Goal: Information Seeking & Learning: Find contact information

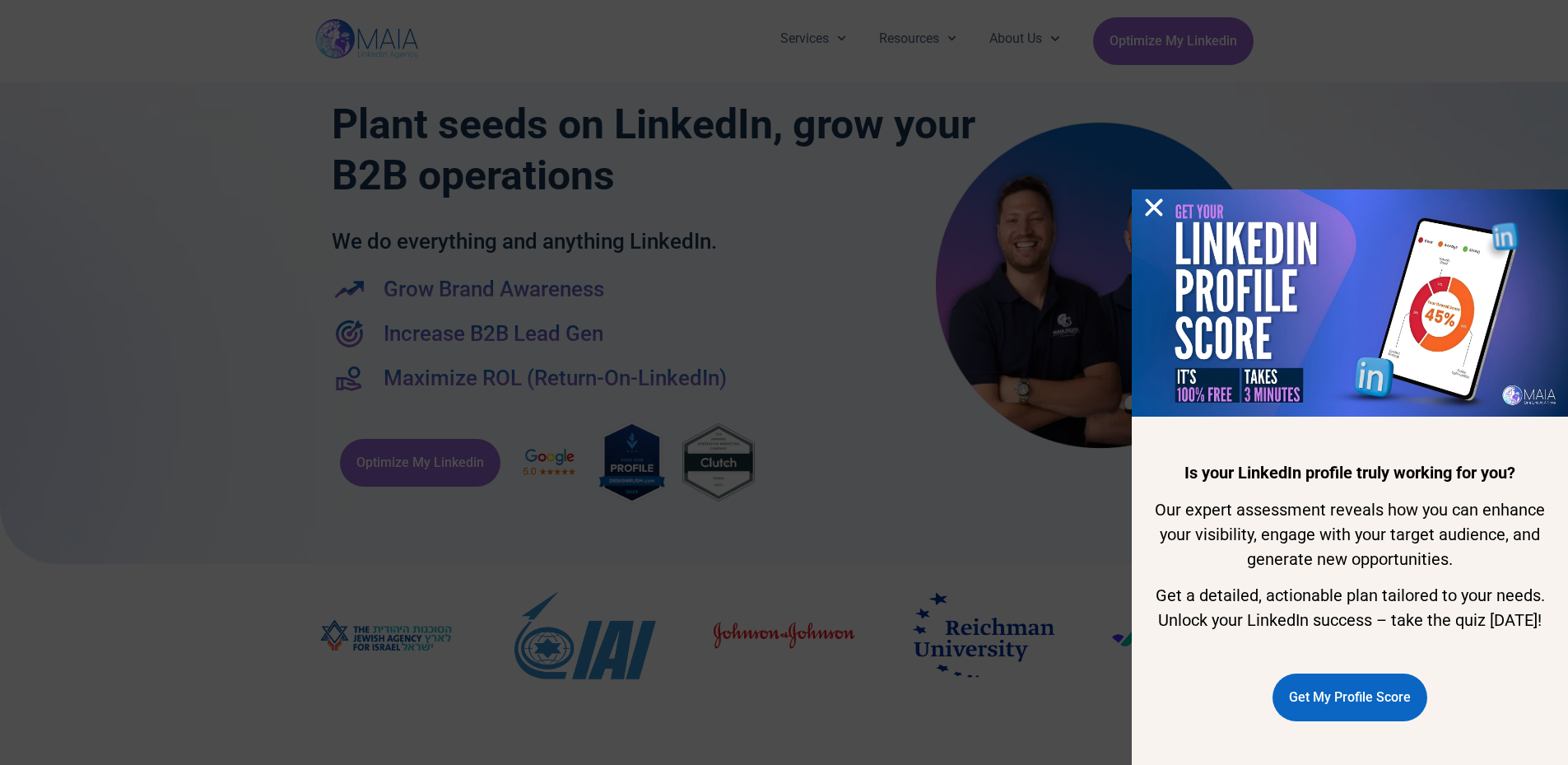
click at [1156, 195] on icon "Close" at bounding box center [1153, 207] width 24 height 25
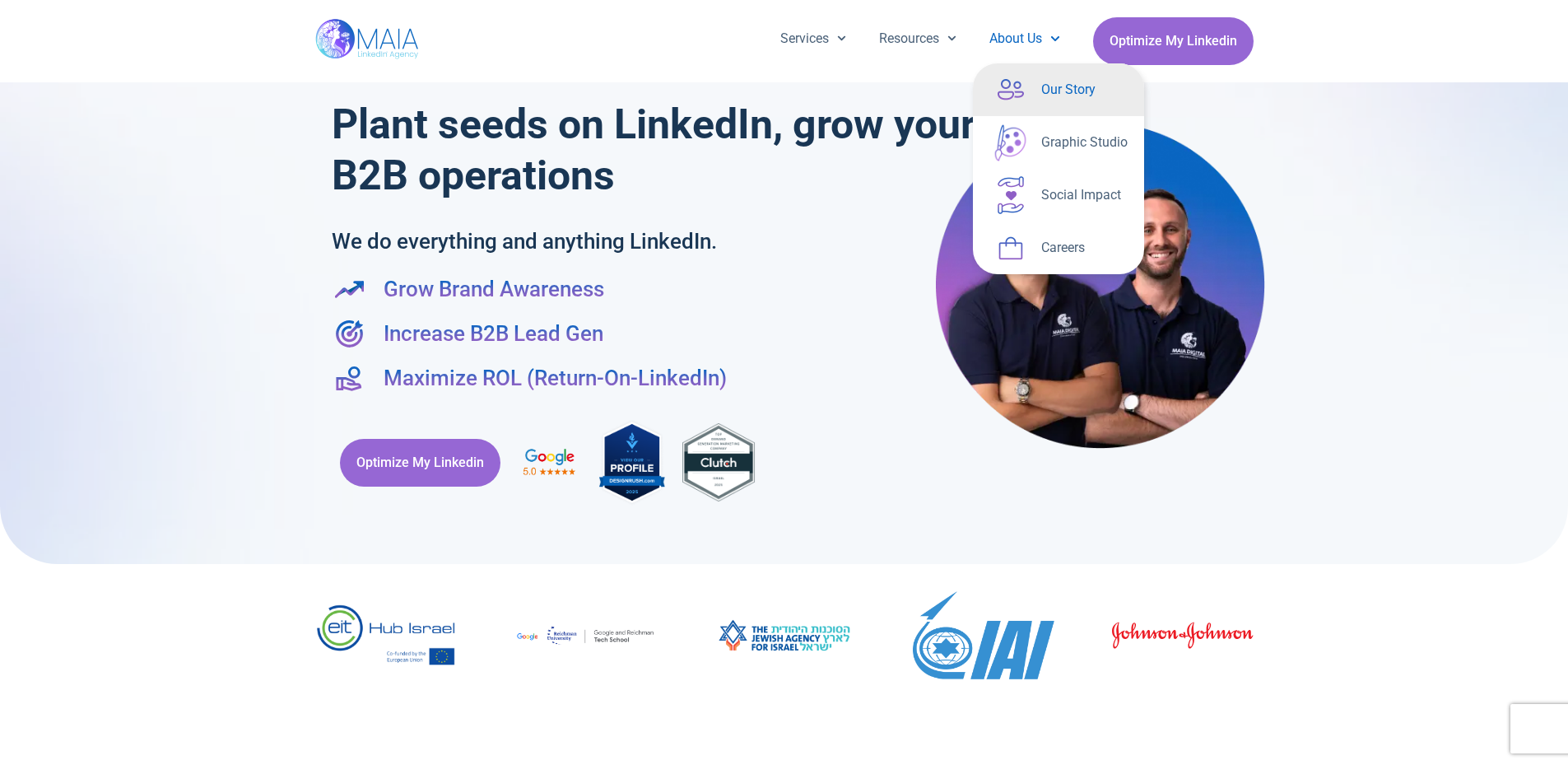
drag, startPoint x: 1041, startPoint y: 85, endPoint x: 1024, endPoint y: 87, distance: 17.1
click at [1041, 85] on link "Our Story" at bounding box center [1058, 90] width 172 height 53
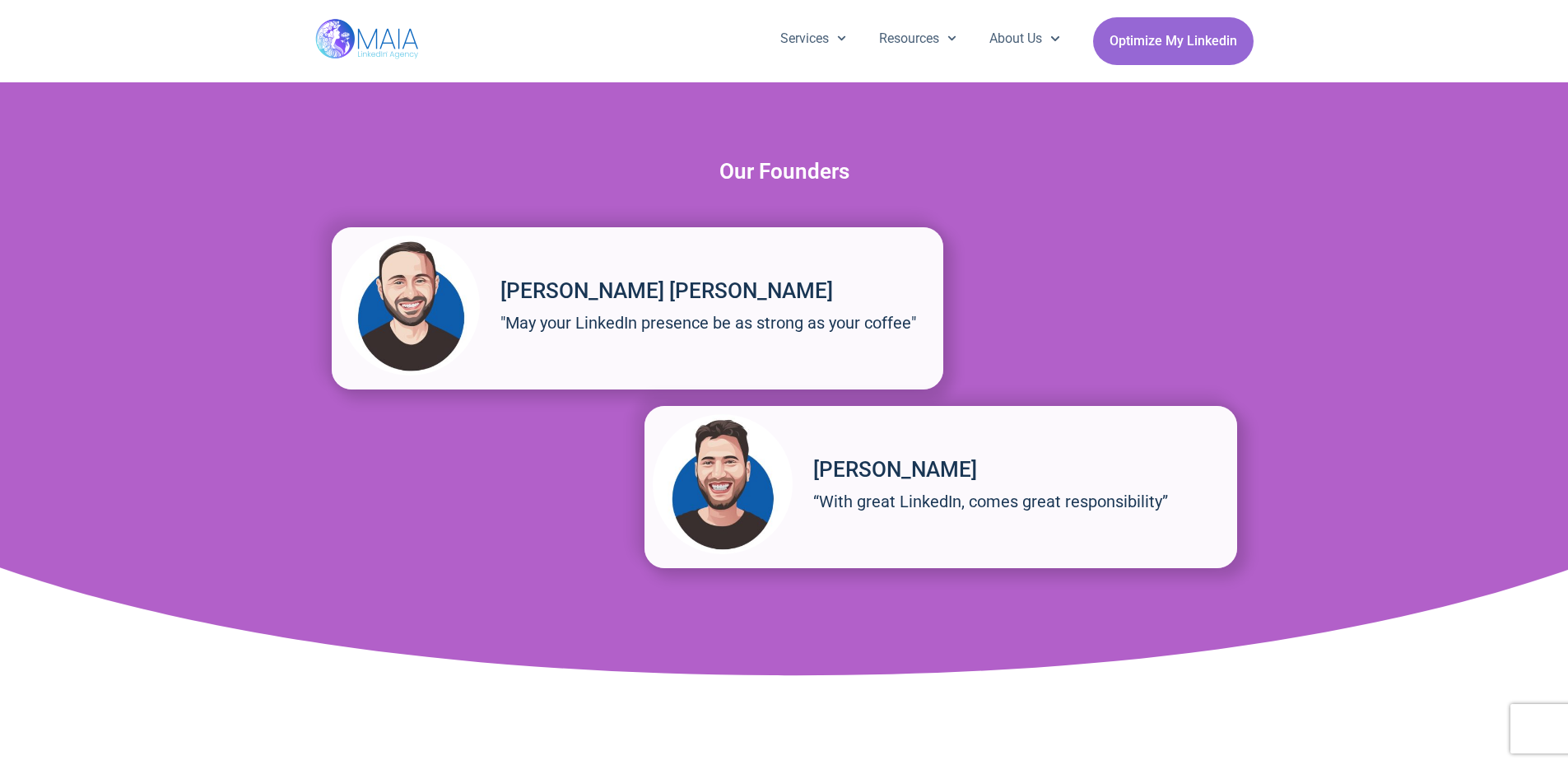
scroll to position [2288, 0]
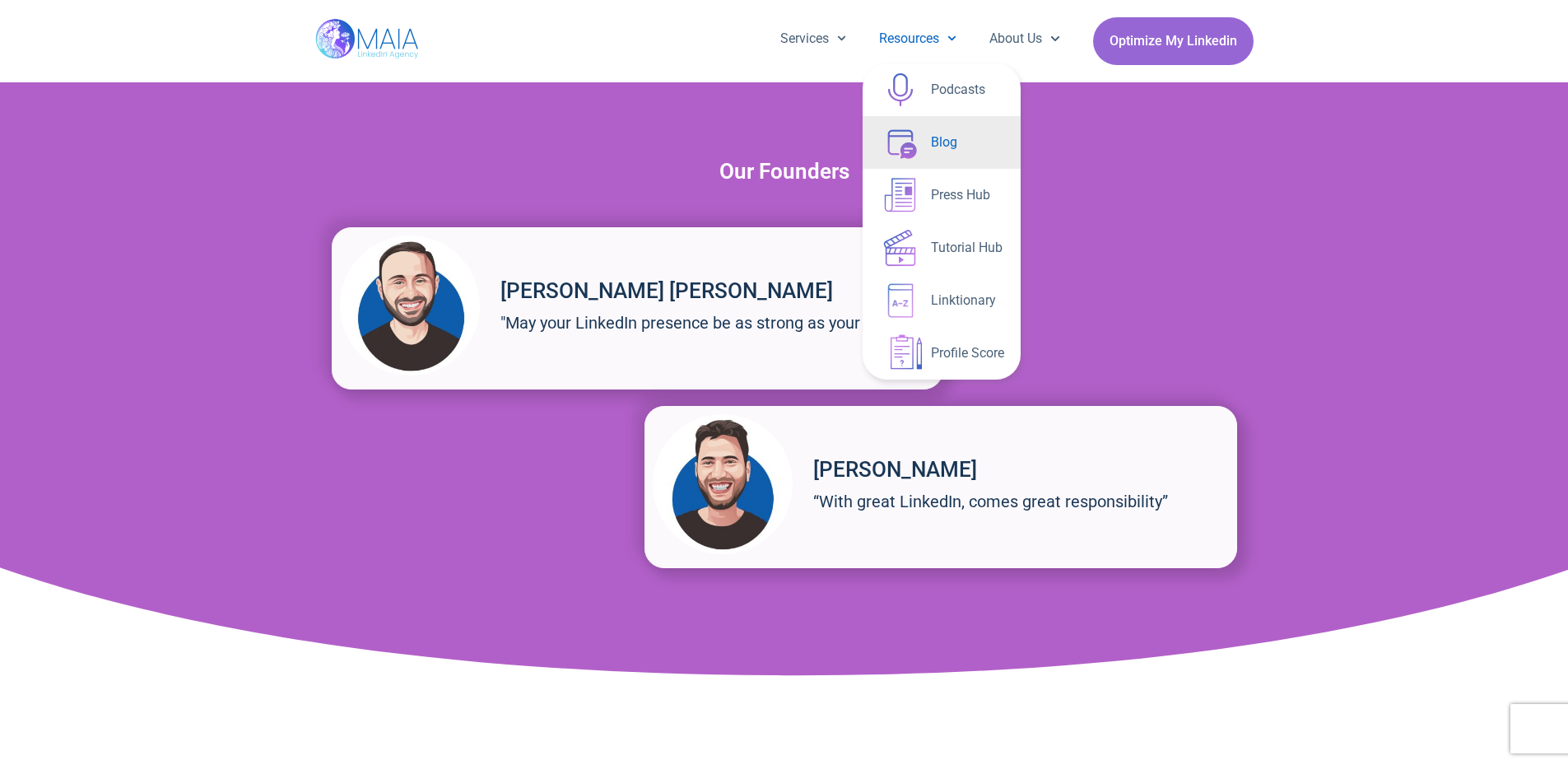
click at [927, 140] on link "Blog" at bounding box center [942, 142] width 158 height 53
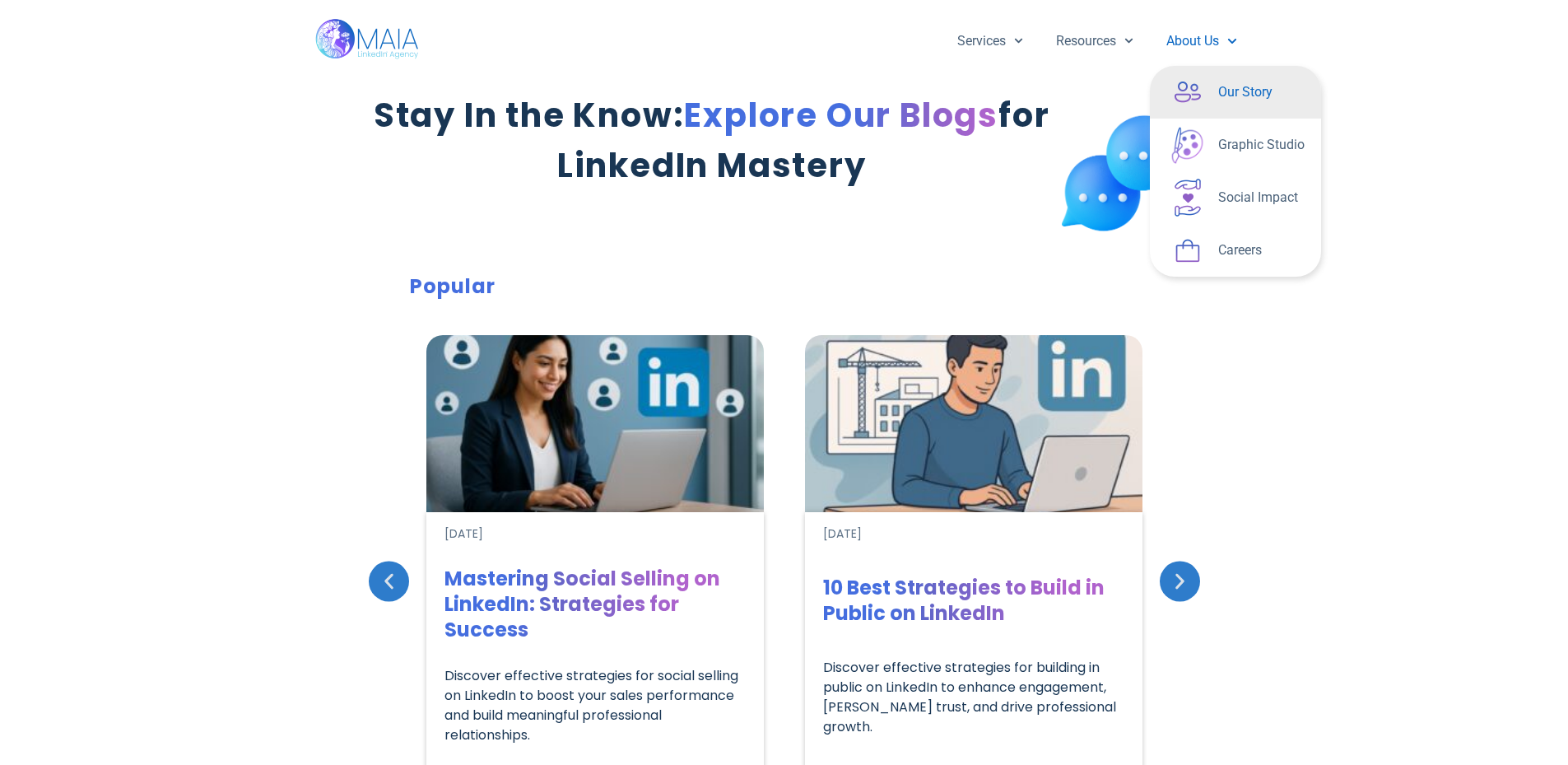
click at [1256, 86] on link "Our Story" at bounding box center [1235, 93] width 172 height 53
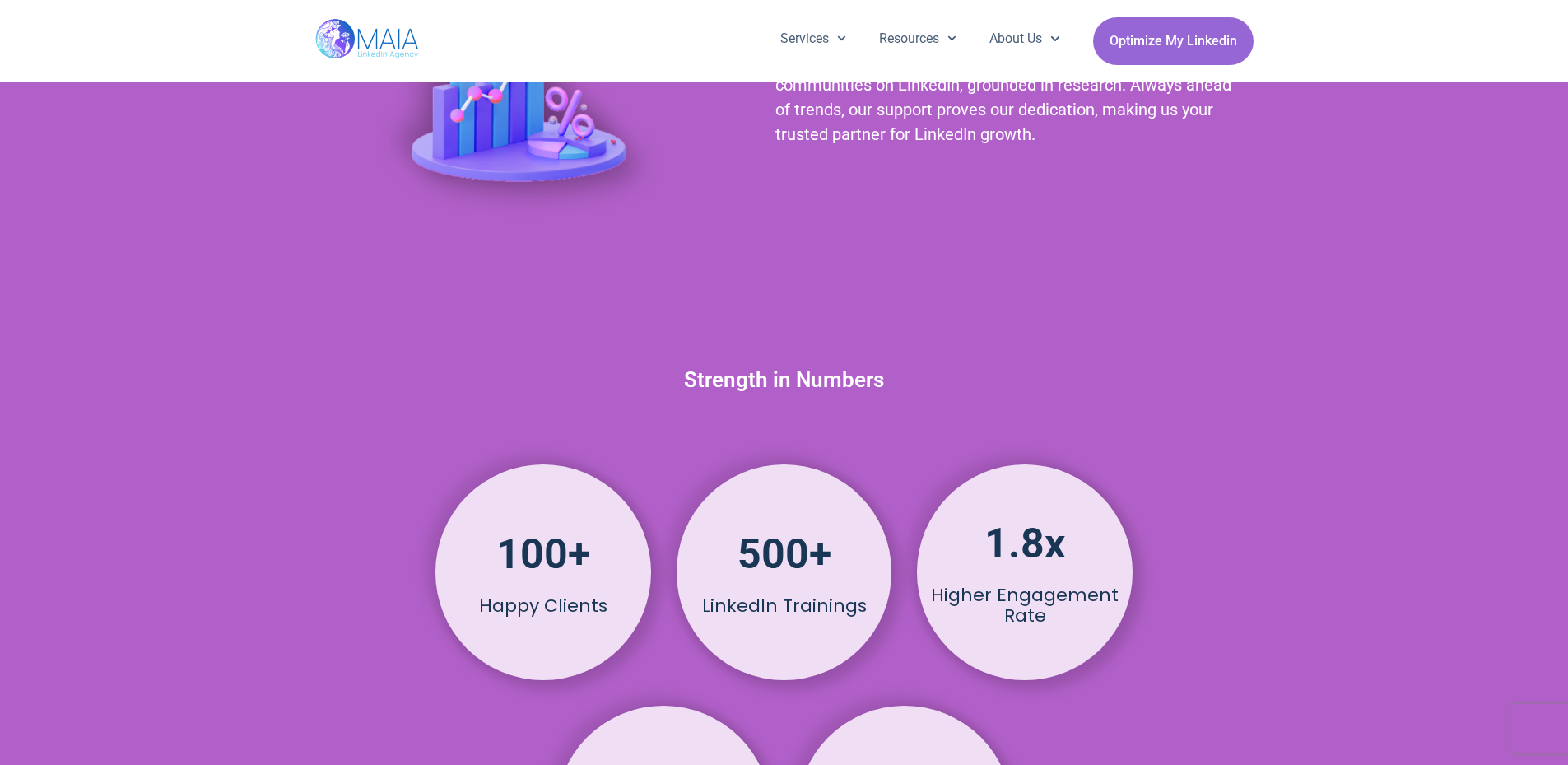
scroll to position [5963, 0]
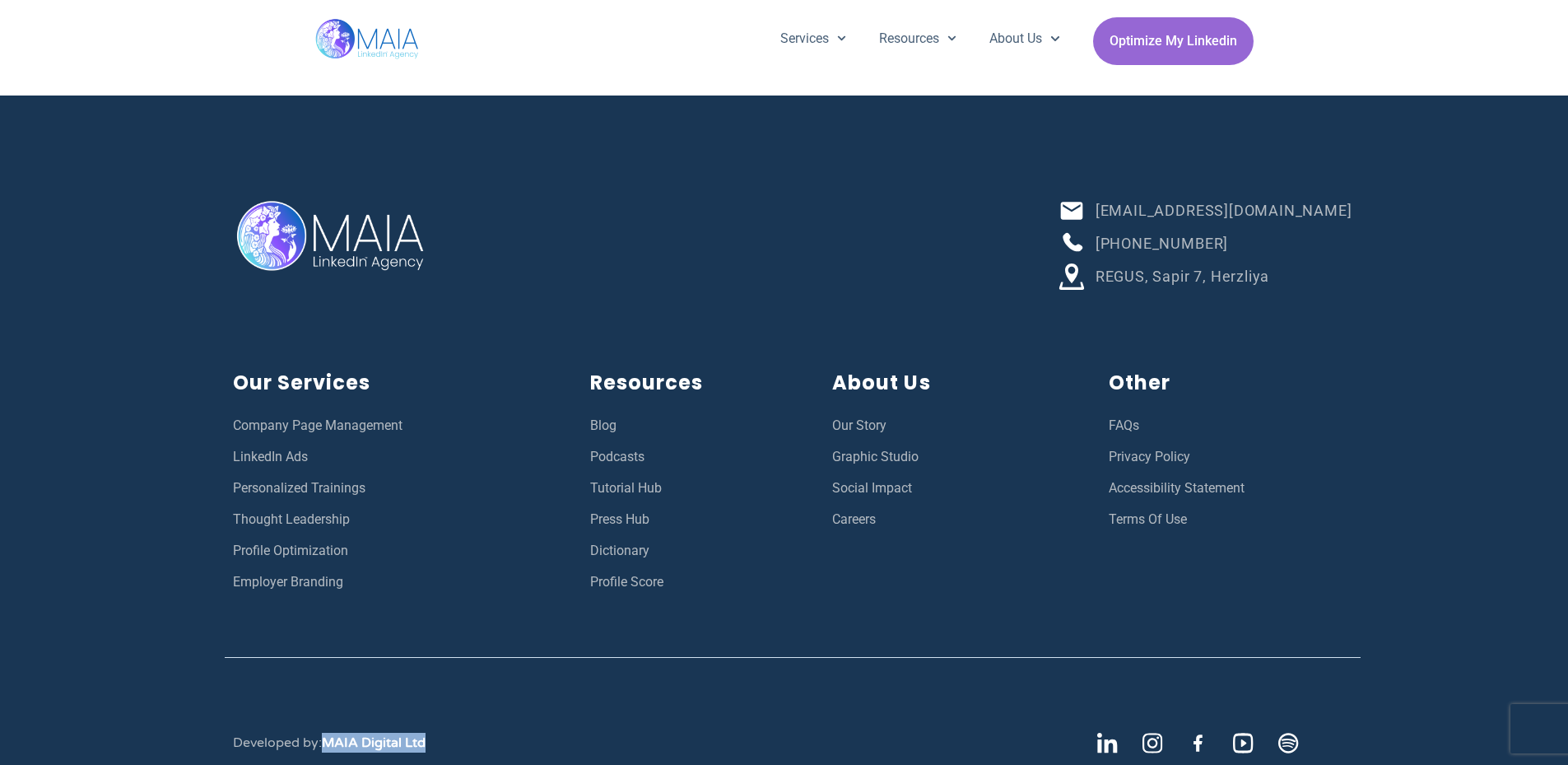
drag, startPoint x: 433, startPoint y: 691, endPoint x: 331, endPoint y: 690, distance: 102.0
click at [331, 713] on div "Developed by: MAIA Digital Ltd" at bounding box center [622, 741] width 795 height 57
copy span "MAIA Digital Ltd"
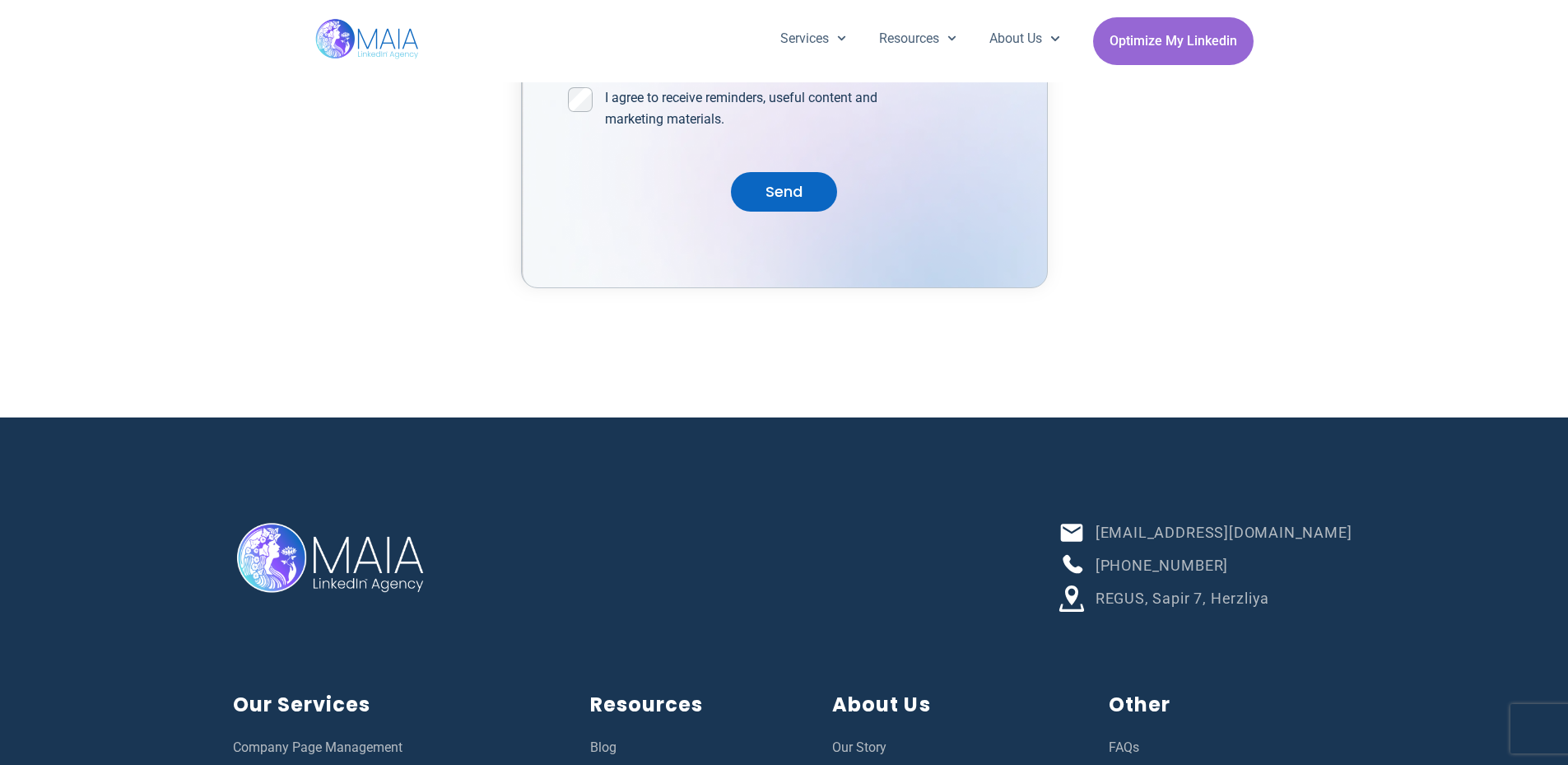
scroll to position [5672, 0]
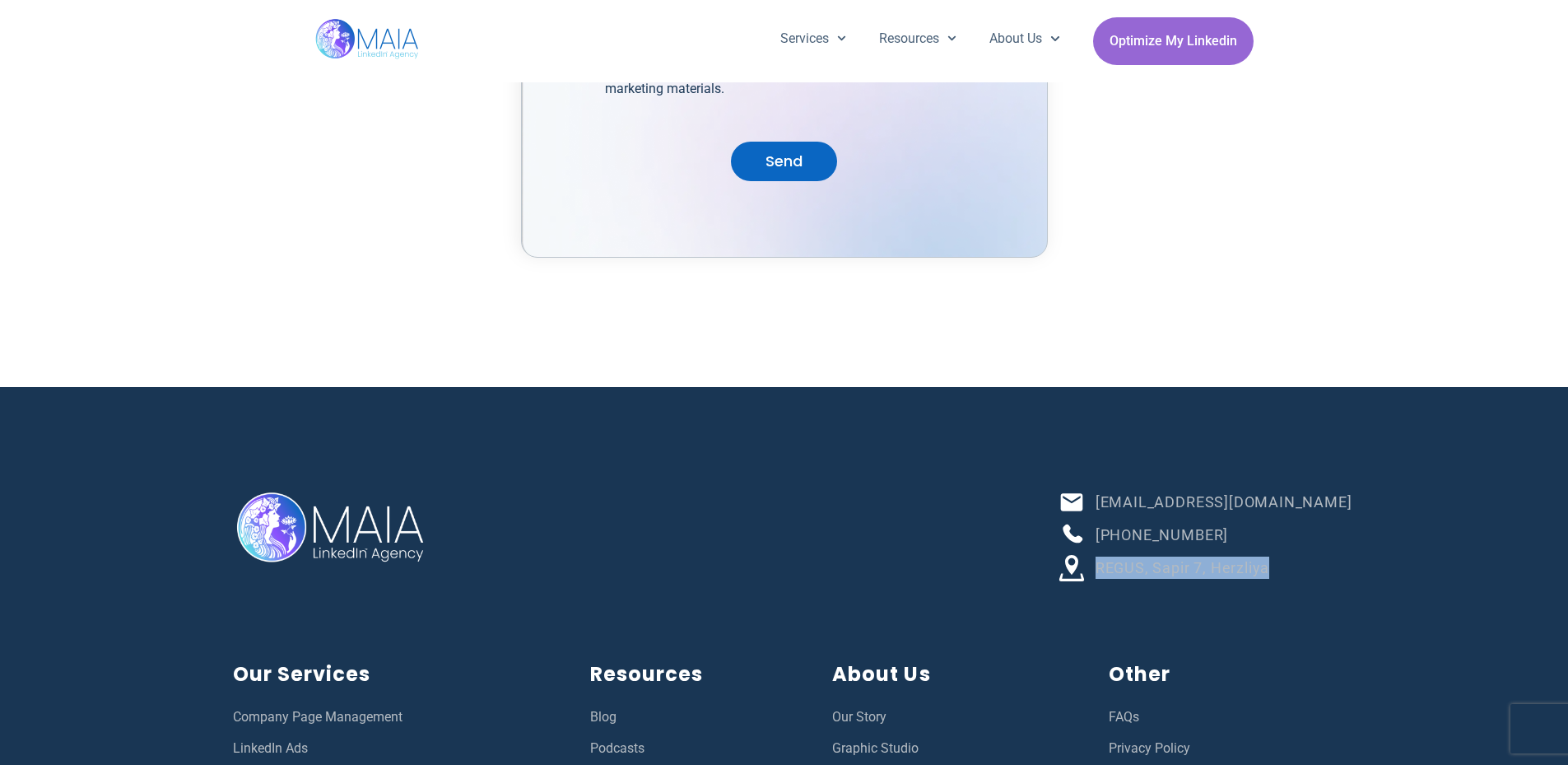
drag, startPoint x: 1378, startPoint y: 507, endPoint x: 1181, endPoint y: 506, distance: 197.0
click at [1181, 506] on div "Info@team-maia.com +972-52-333-9400 REGUS, Sapir 7, Herzliya Our Services Compa…" at bounding box center [784, 751] width 1568 height 730
copy span "REGUS, Sapir 7, Herzliya"
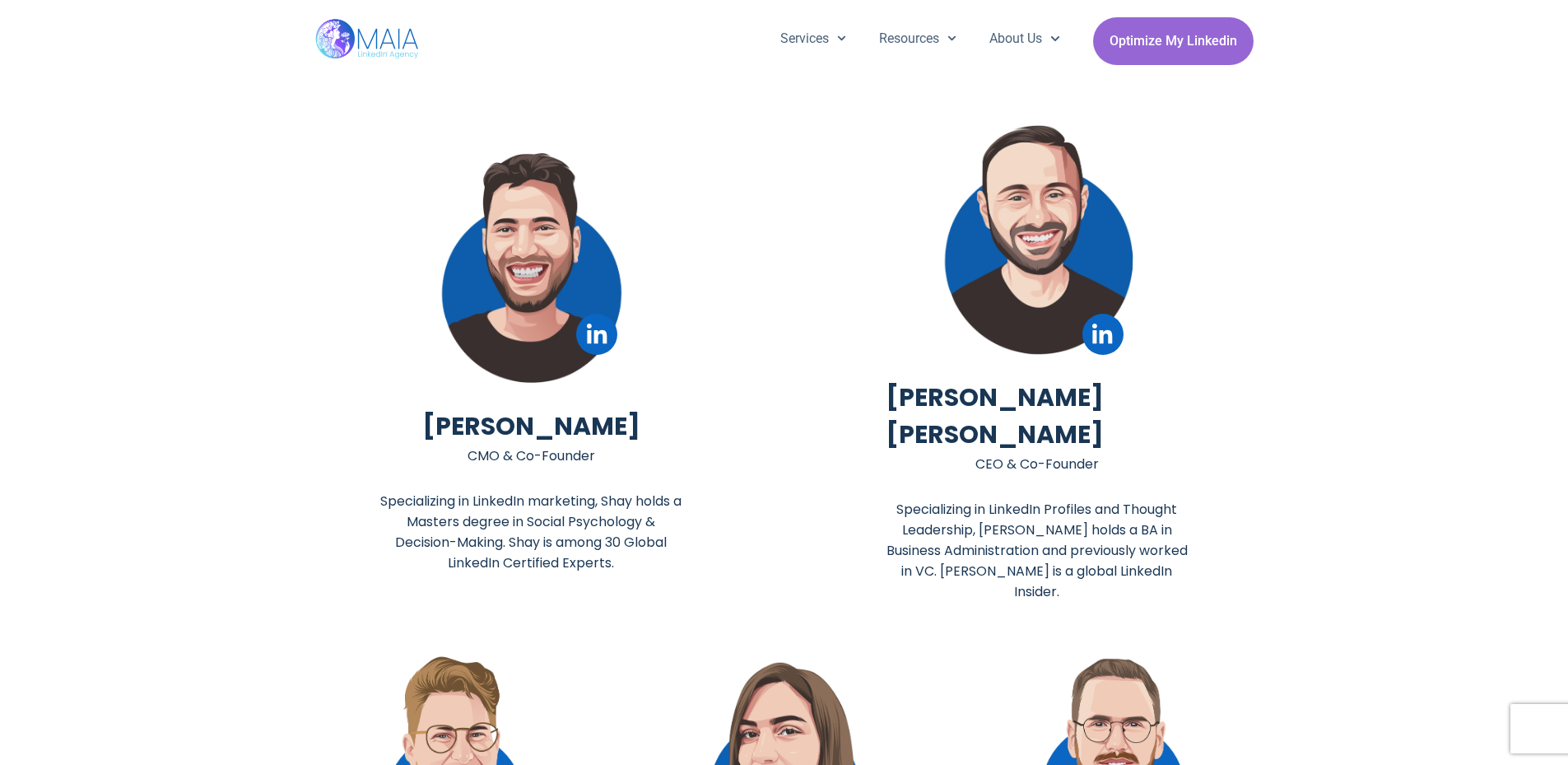
scroll to position [3285, 0]
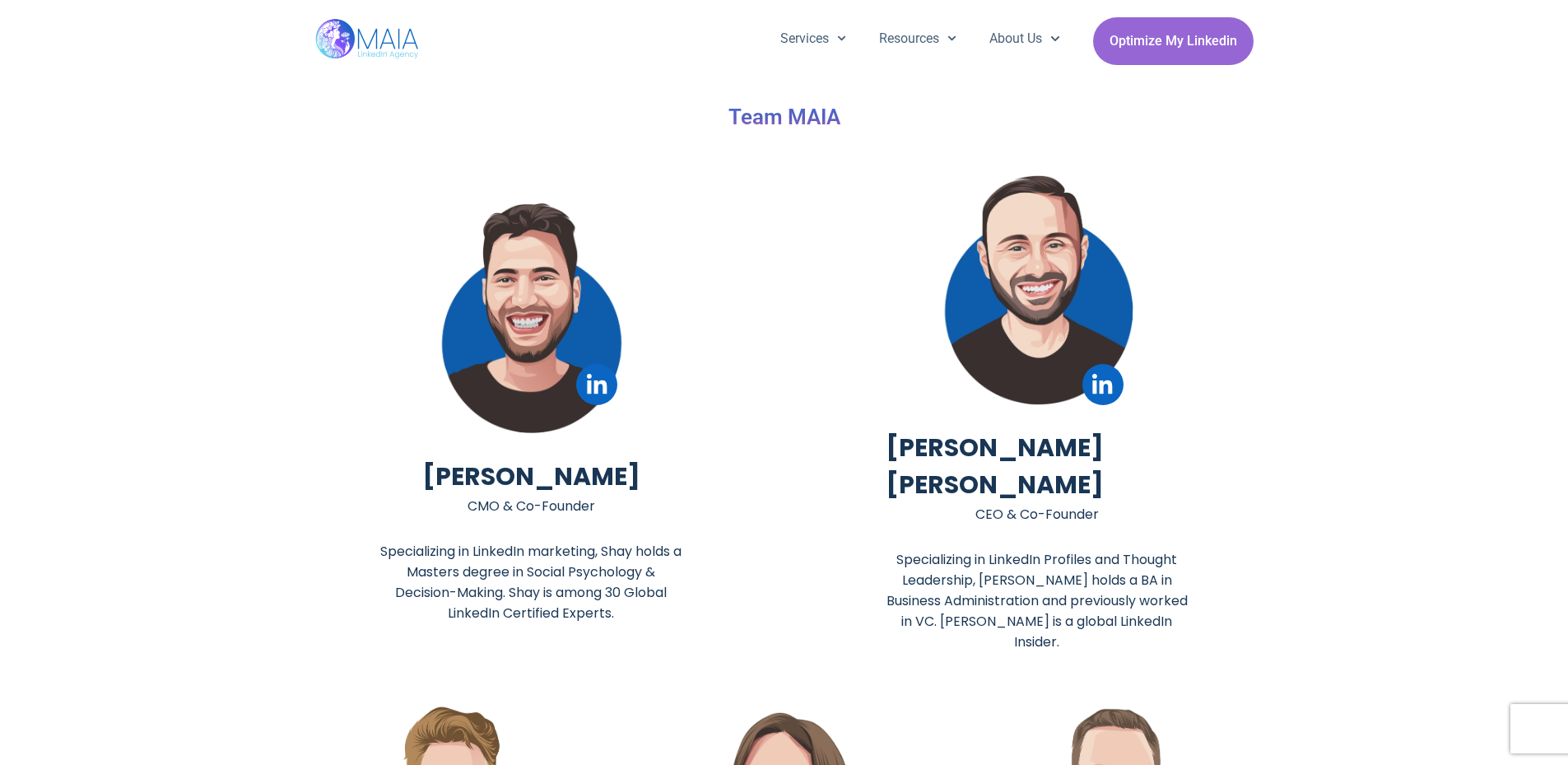
click at [1004, 453] on h2 "Eli Igra Serfaty" at bounding box center [1037, 466] width 303 height 75
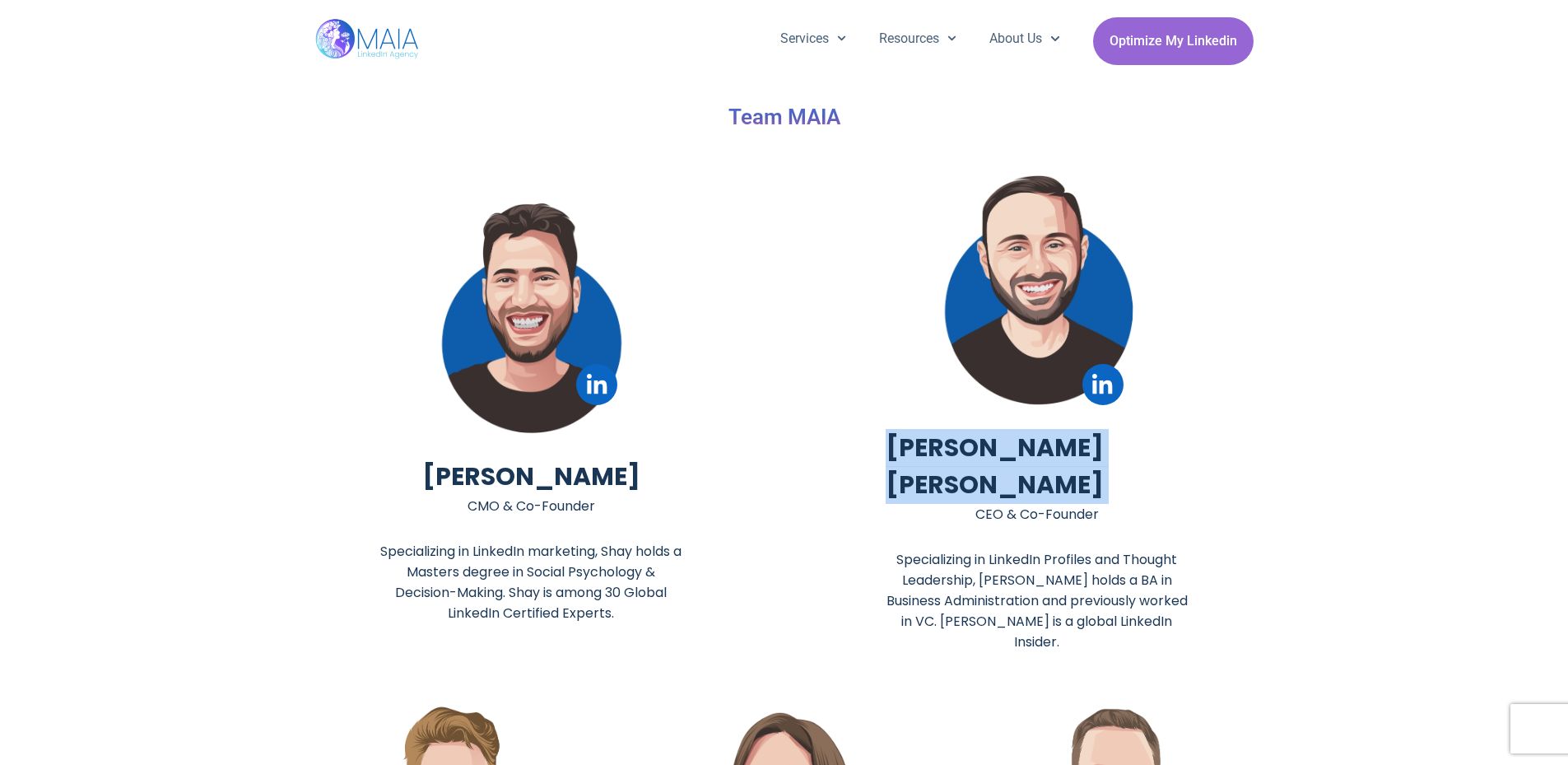
click at [1004, 453] on h2 "Eli Igra Serfaty" at bounding box center [1037, 466] width 303 height 75
copy div "Eli Igra Serfaty"
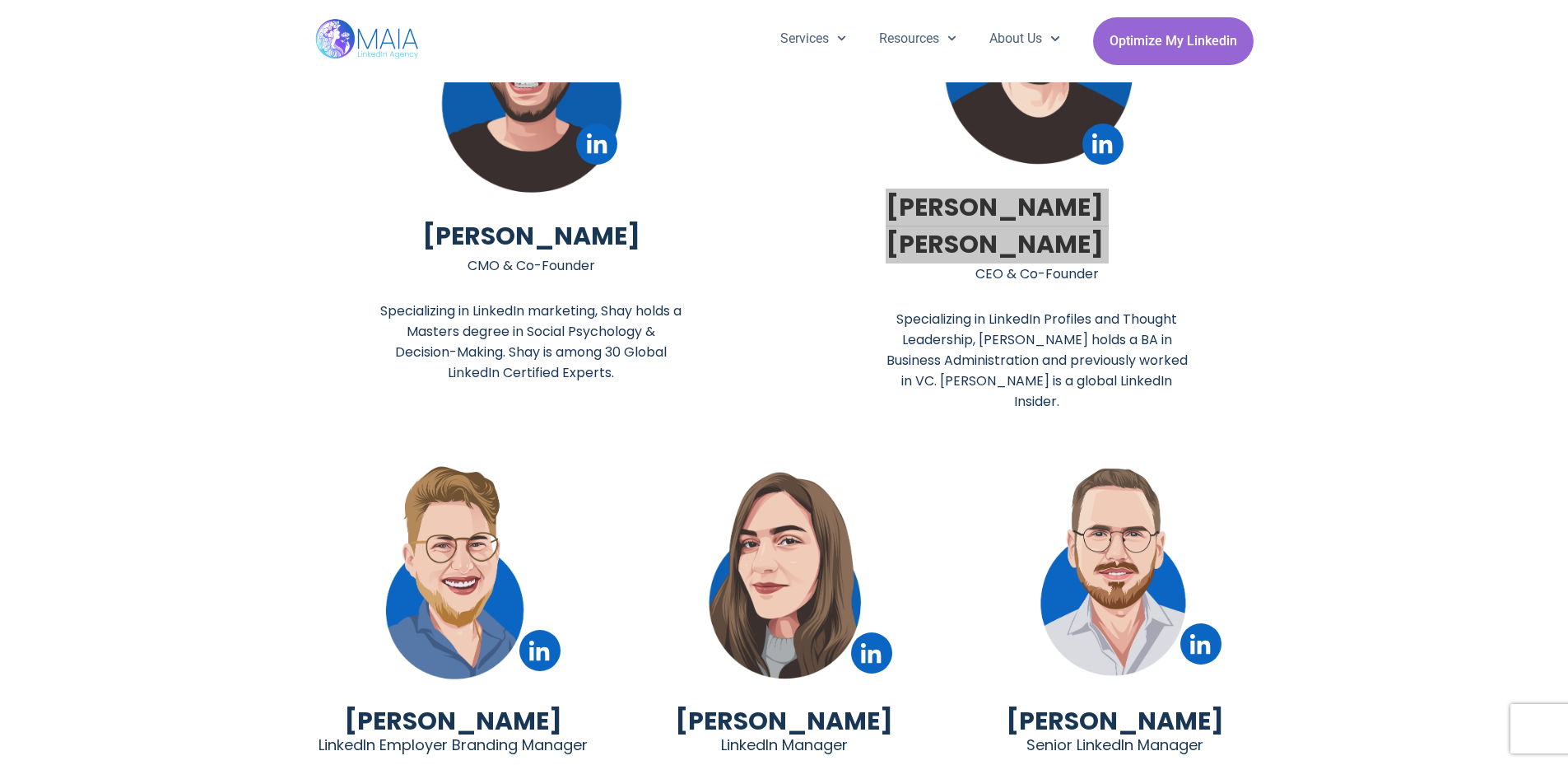
scroll to position [3247, 0]
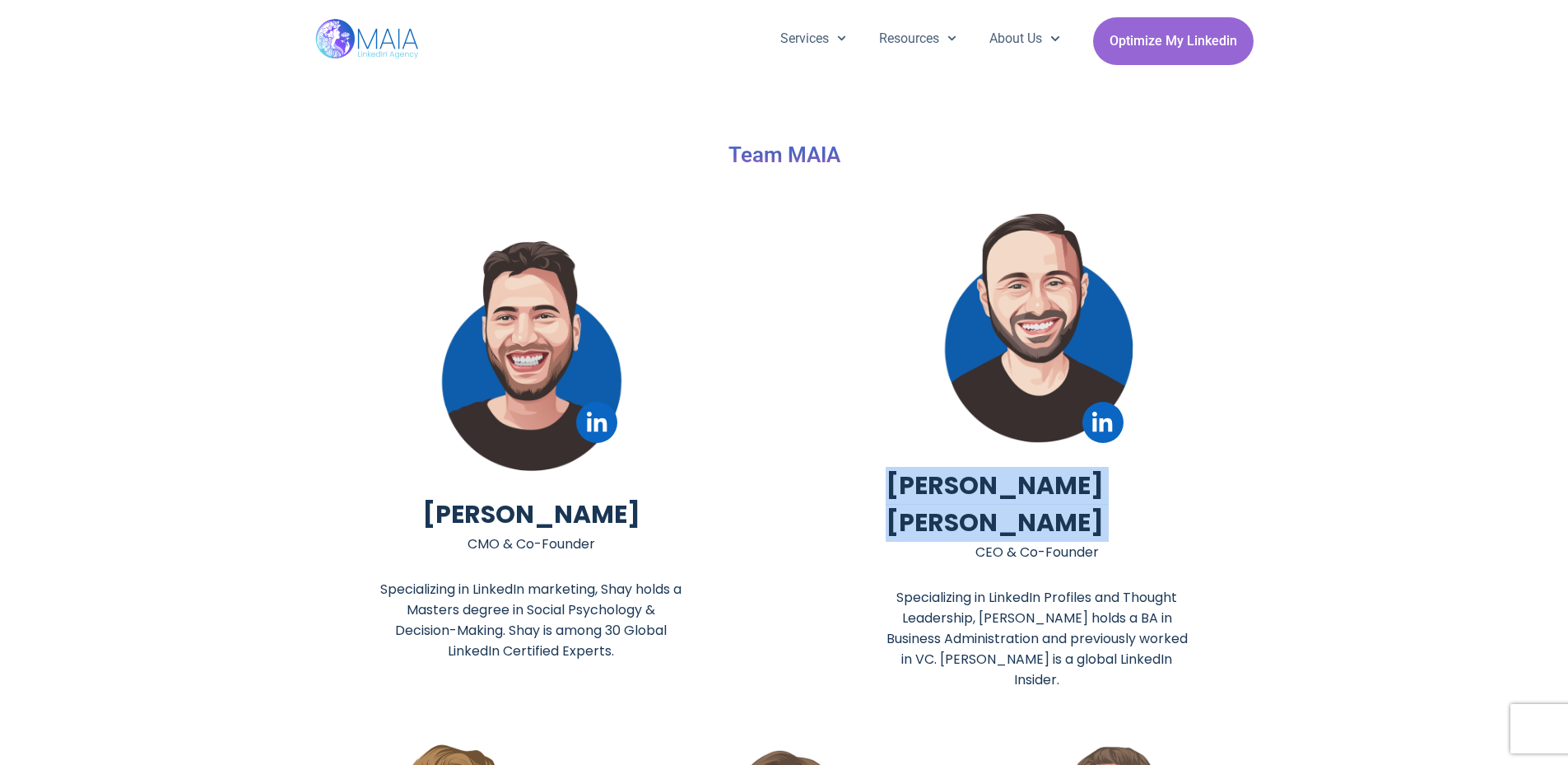
copy div "Eli Igra Serfaty"
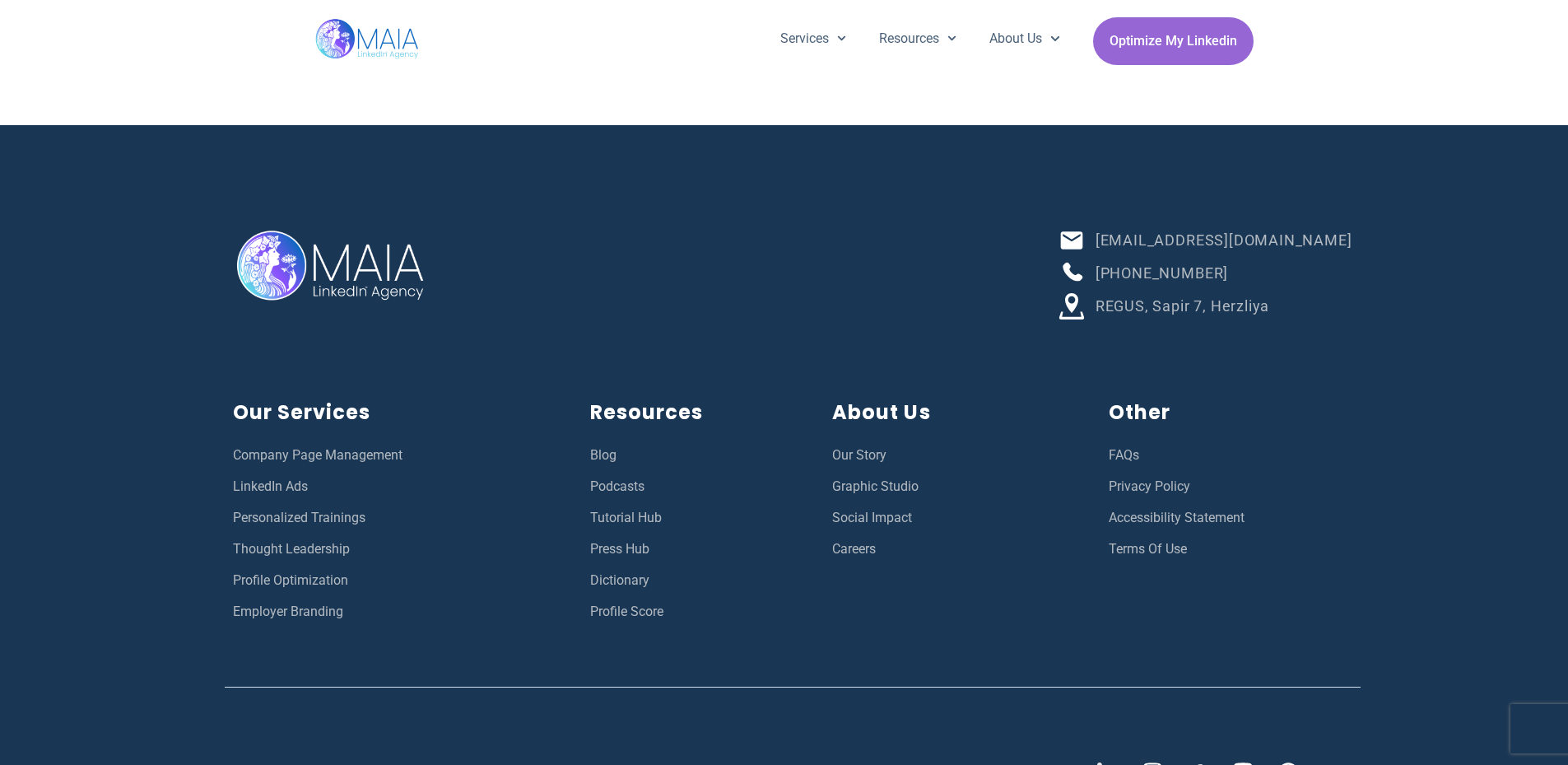
scroll to position [5963, 0]
